Goal: Complete application form

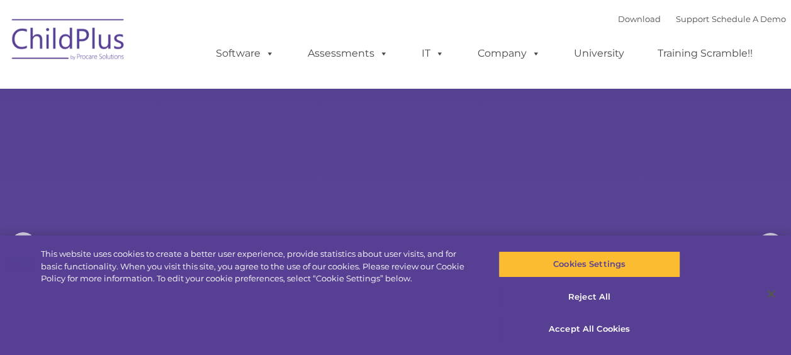
select select "MEDIUM"
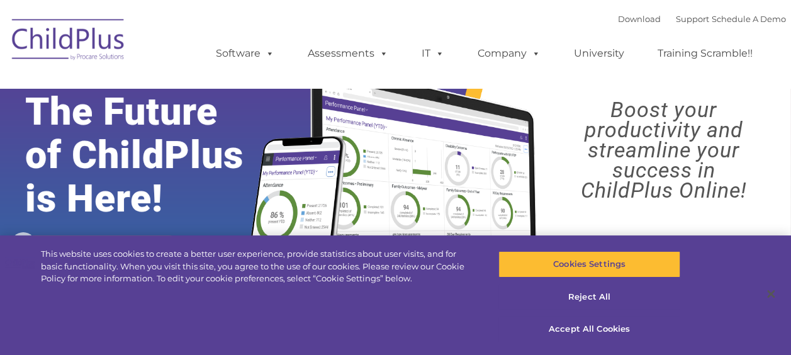
click at [352, 116] on img at bounding box center [476, 176] width 497 height 269
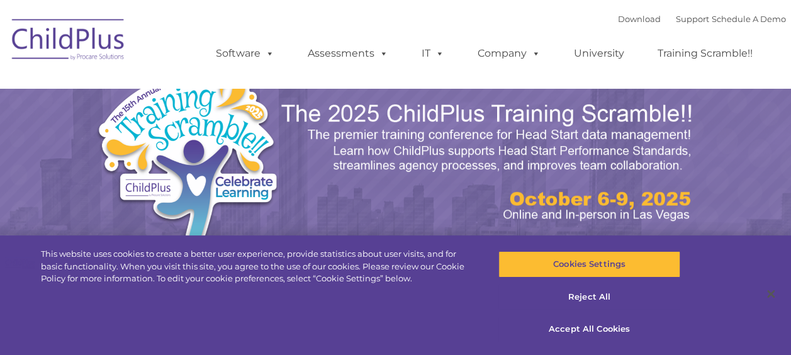
select select "MEDIUM"
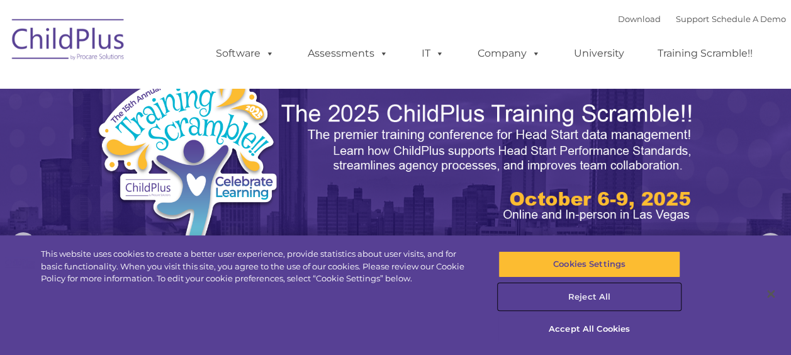
click at [592, 298] on button "Reject All" at bounding box center [589, 297] width 182 height 26
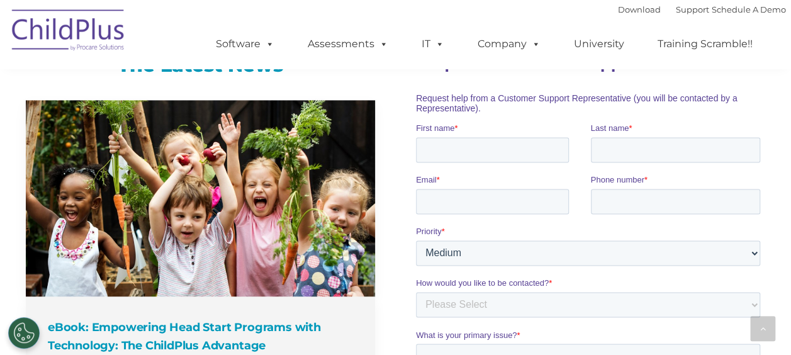
scroll to position [855, 0]
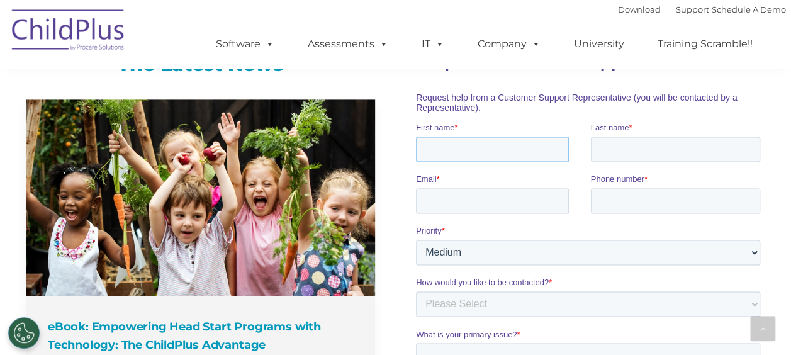
click at [454, 154] on input "First name *" at bounding box center [492, 148] width 153 height 25
type input "Connie"
type input "Nash"
click at [429, 209] on input "Email *" at bounding box center [492, 200] width 153 height 25
click at [429, 210] on input "Email *" at bounding box center [492, 200] width 153 height 25
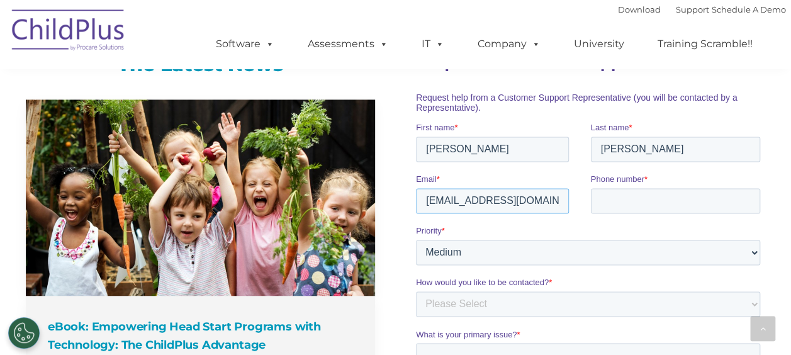
type input "cnash@savechildren.org"
click at [604, 202] on input "Phone number *" at bounding box center [676, 200] width 170 height 25
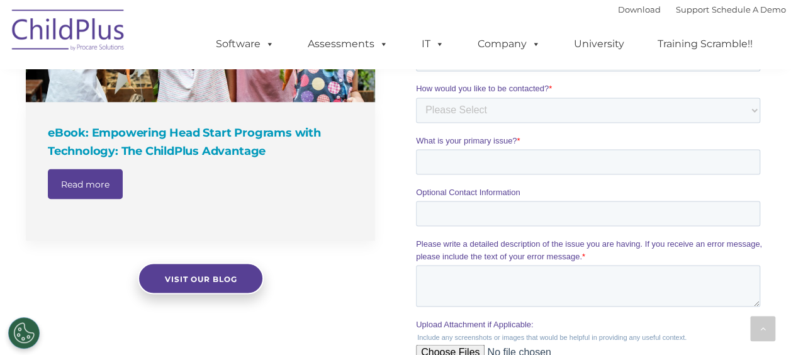
scroll to position [1050, 0]
type input "7042446214"
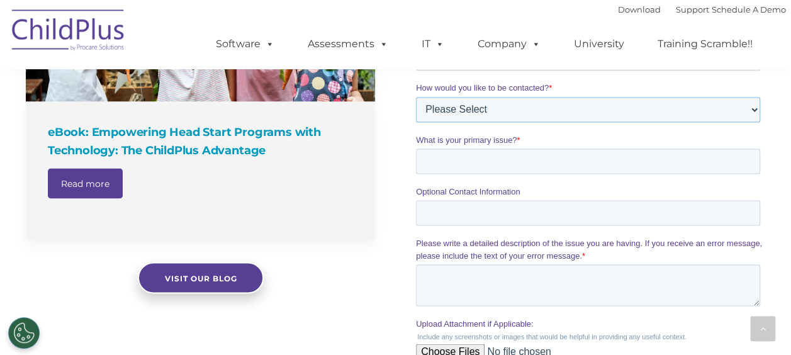
click at [444, 111] on select "Please Select Phone Email" at bounding box center [588, 109] width 344 height 25
select select "Email"
click at [416, 122] on select "Please Select Phone Email" at bounding box center [588, 109] width 344 height 25
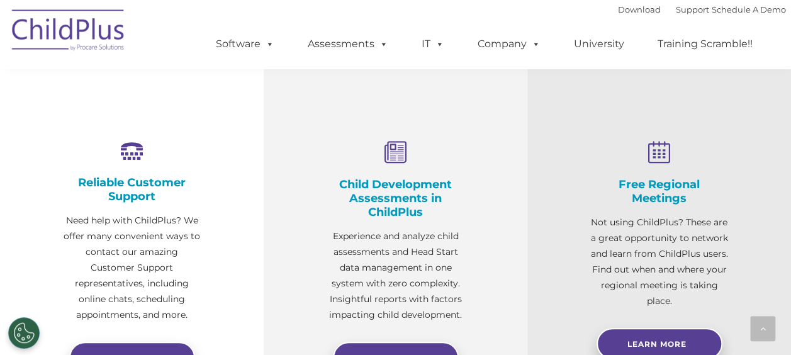
scroll to position [362, 0]
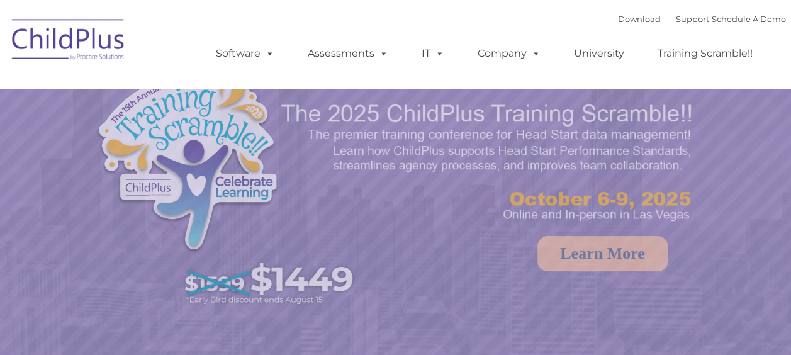
select select "MEDIUM"
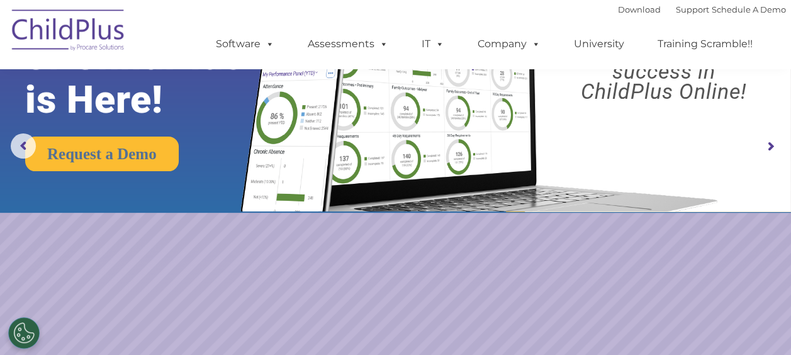
scroll to position [98, 0]
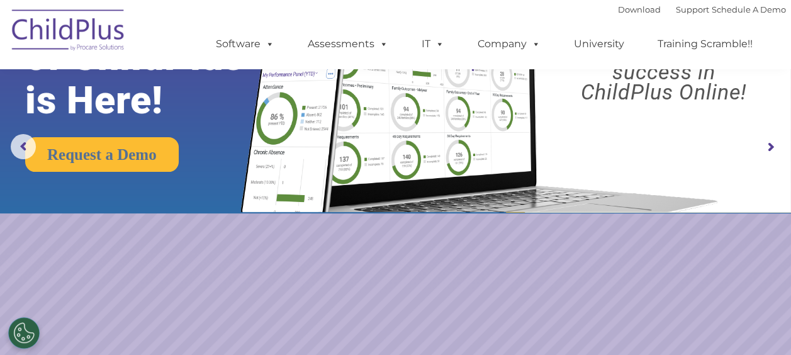
click at [199, 266] on rs-slide "Request a Demo The Future of ChildPlus is Here! Boost your productivity and str…" at bounding box center [395, 147] width 791 height 491
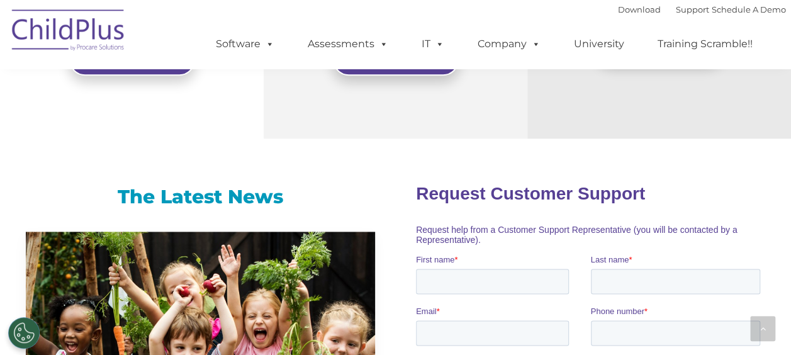
scroll to position [724, 0]
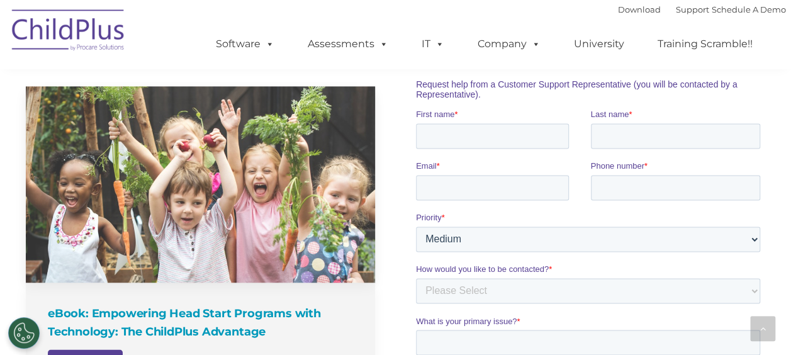
click at [305, 271] on link at bounding box center [200, 184] width 349 height 196
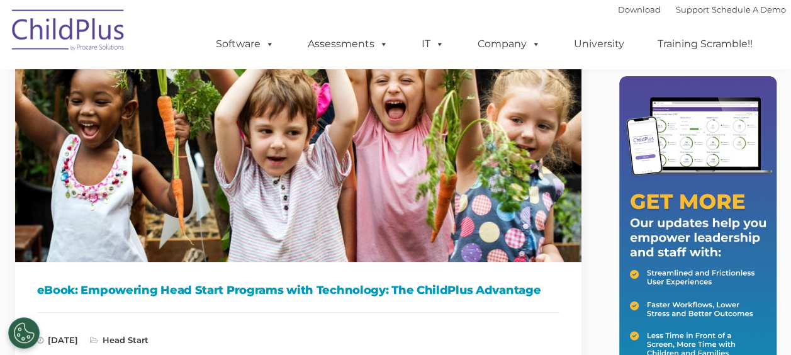
scroll to position [146, 0]
